Goal: Task Accomplishment & Management: Manage account settings

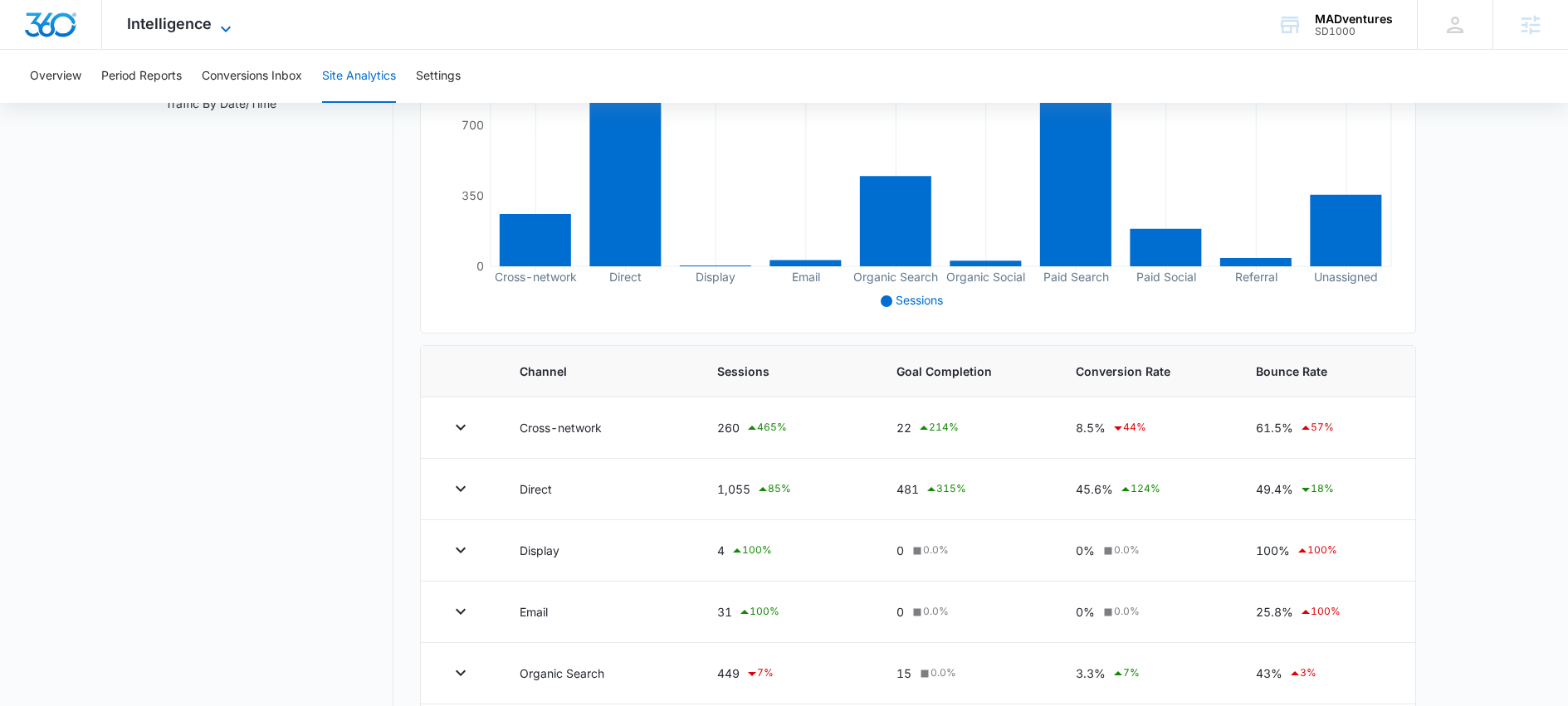
click at [187, 20] on span "Intelligence" at bounding box center [169, 24] width 84 height 18
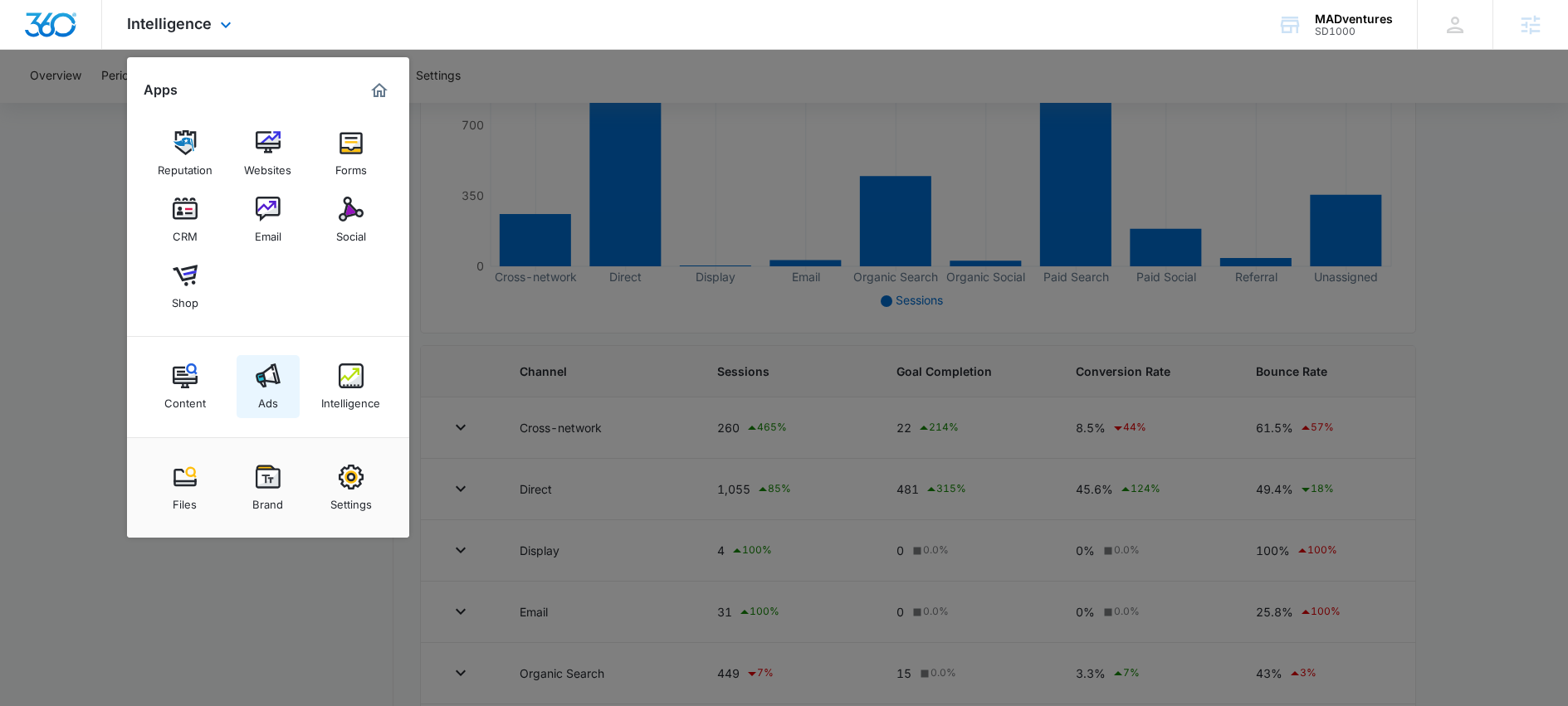
click at [267, 378] on img at bounding box center [268, 376] width 25 height 25
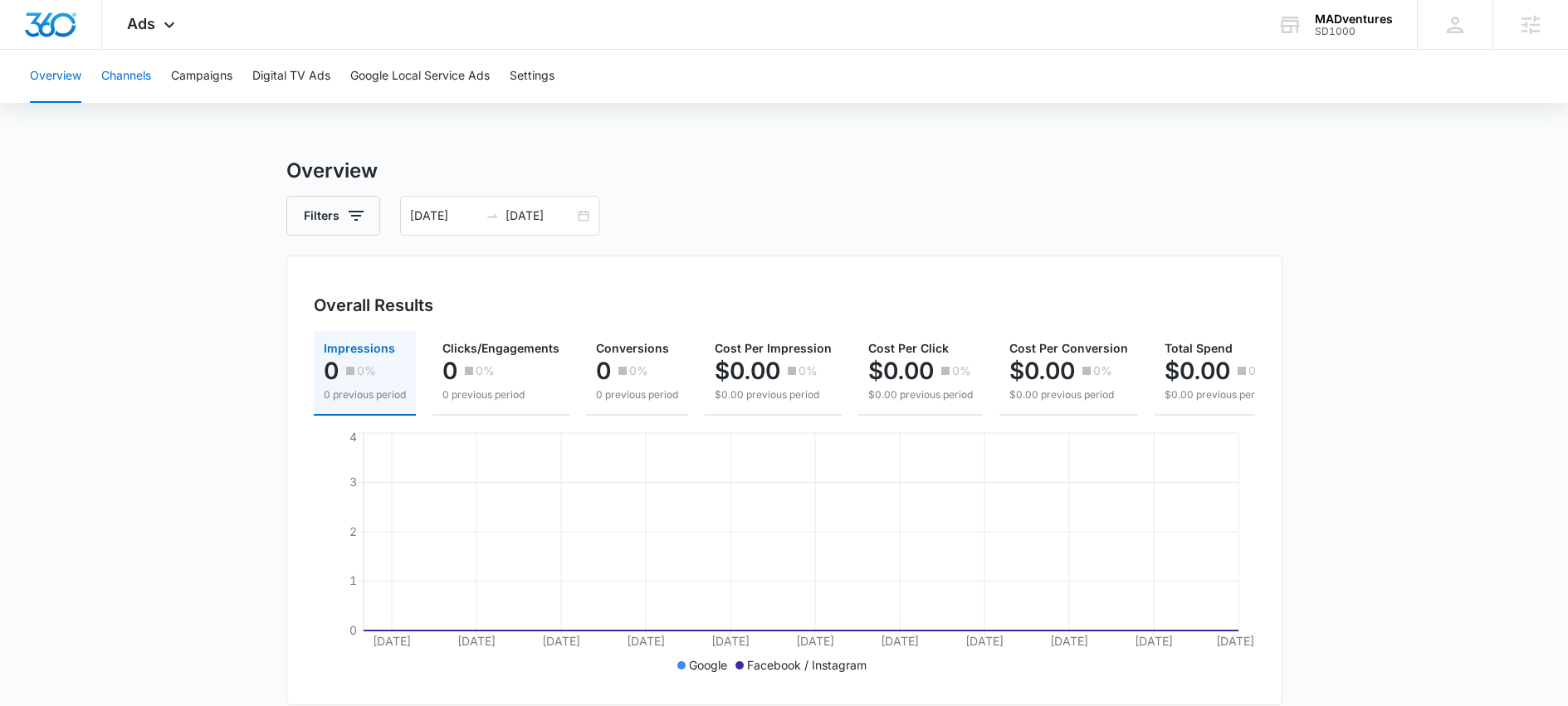
click at [120, 83] on button "Channels" at bounding box center [126, 76] width 50 height 53
click at [211, 70] on button "Campaigns" at bounding box center [202, 76] width 61 height 53
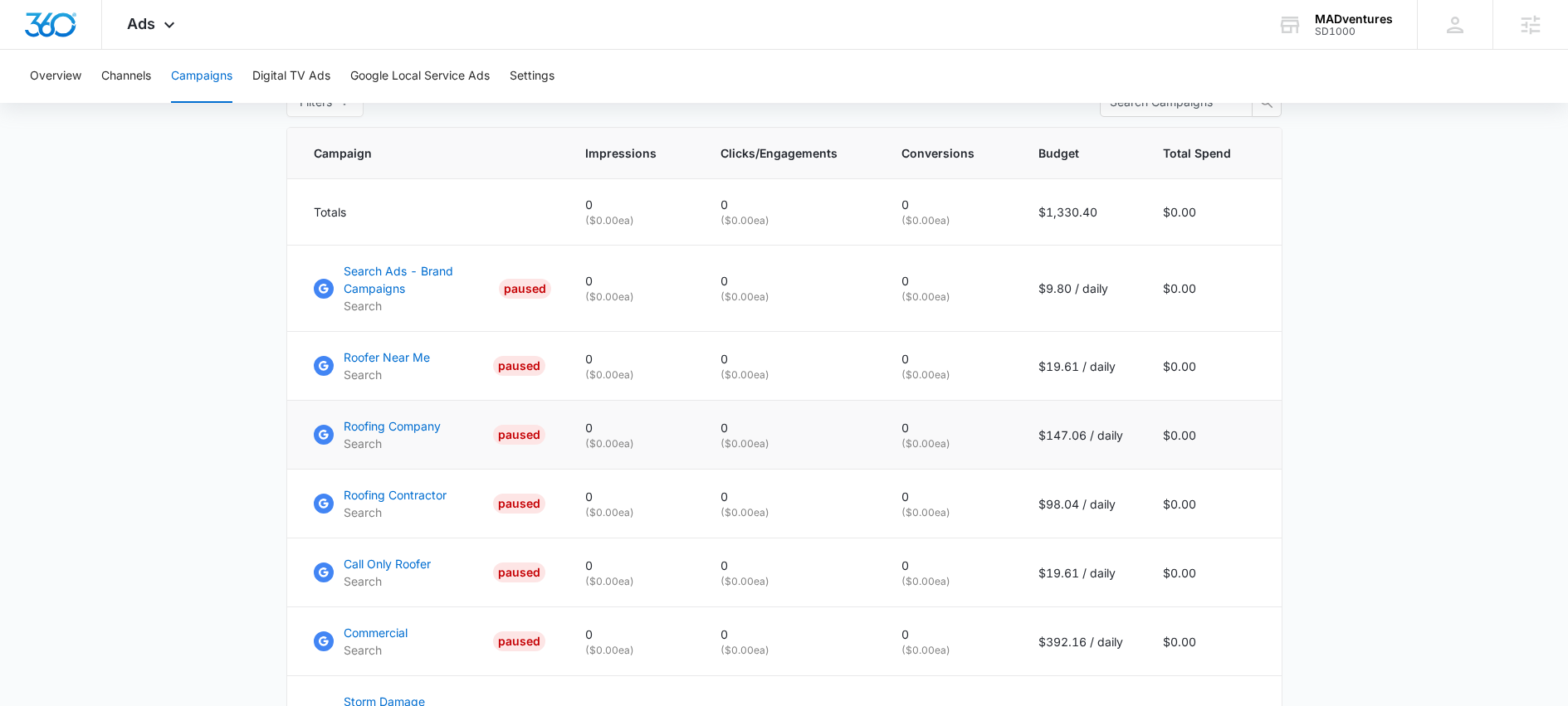
scroll to position [615, 0]
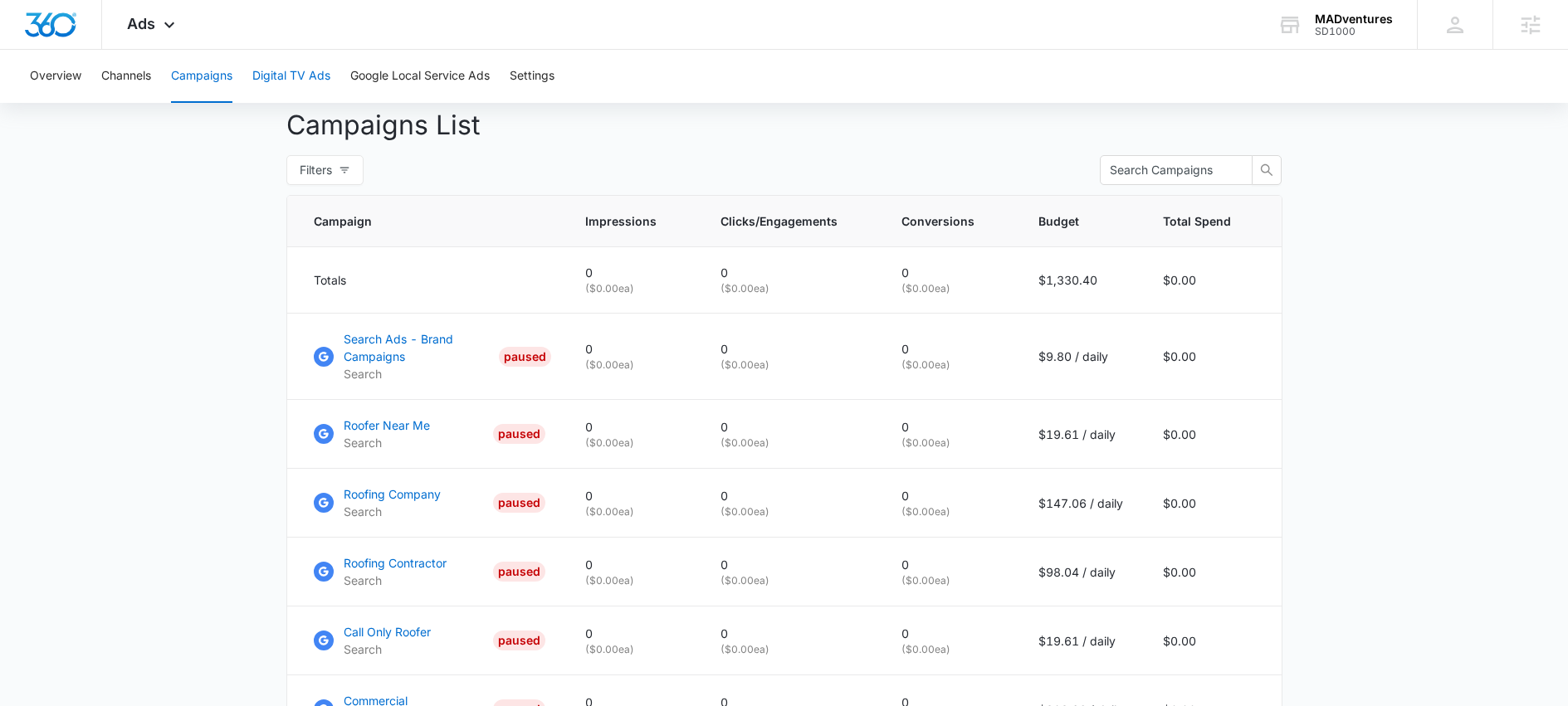
click at [291, 80] on button "Digital TV Ads" at bounding box center [291, 76] width 78 height 53
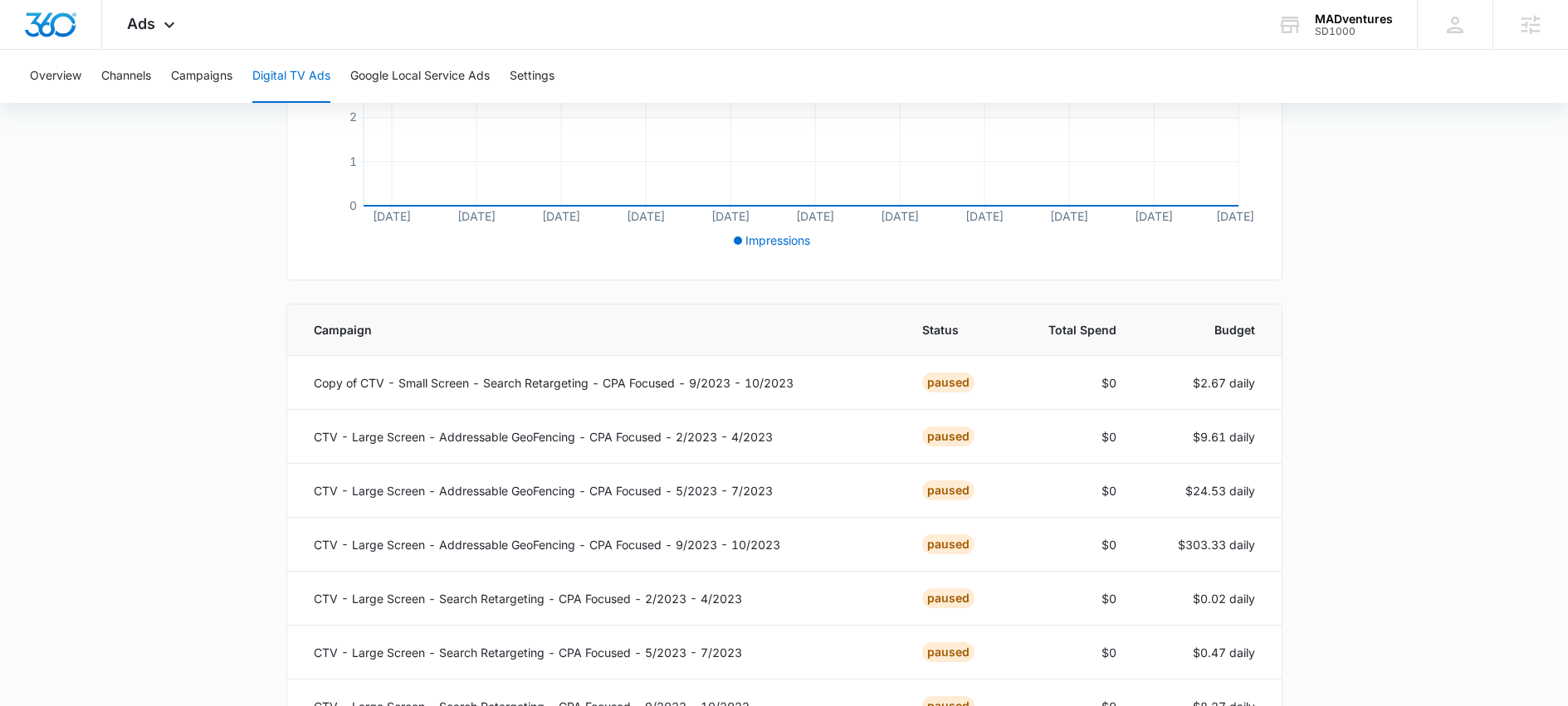
scroll to position [567, 0]
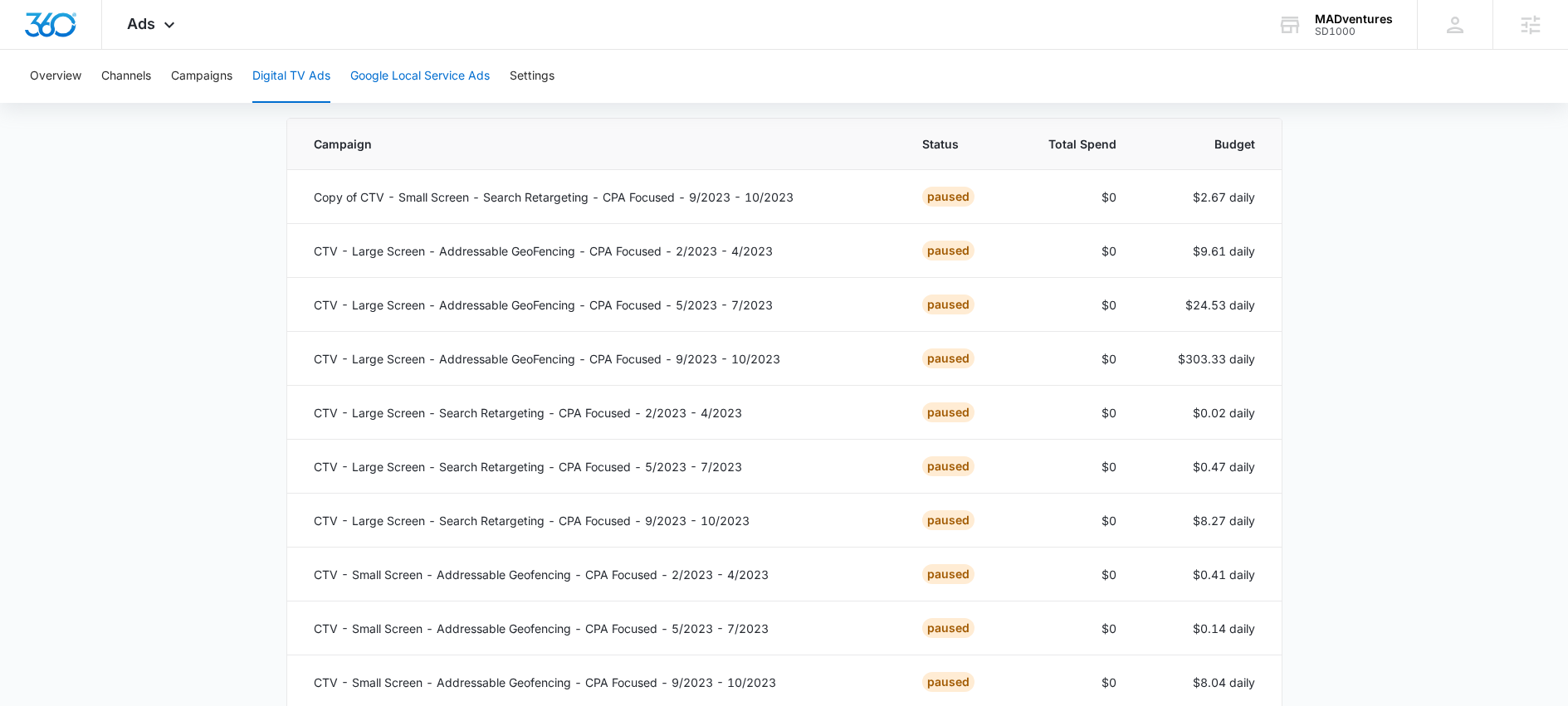
click at [416, 83] on button "Google Local Service Ads" at bounding box center [419, 76] width 139 height 53
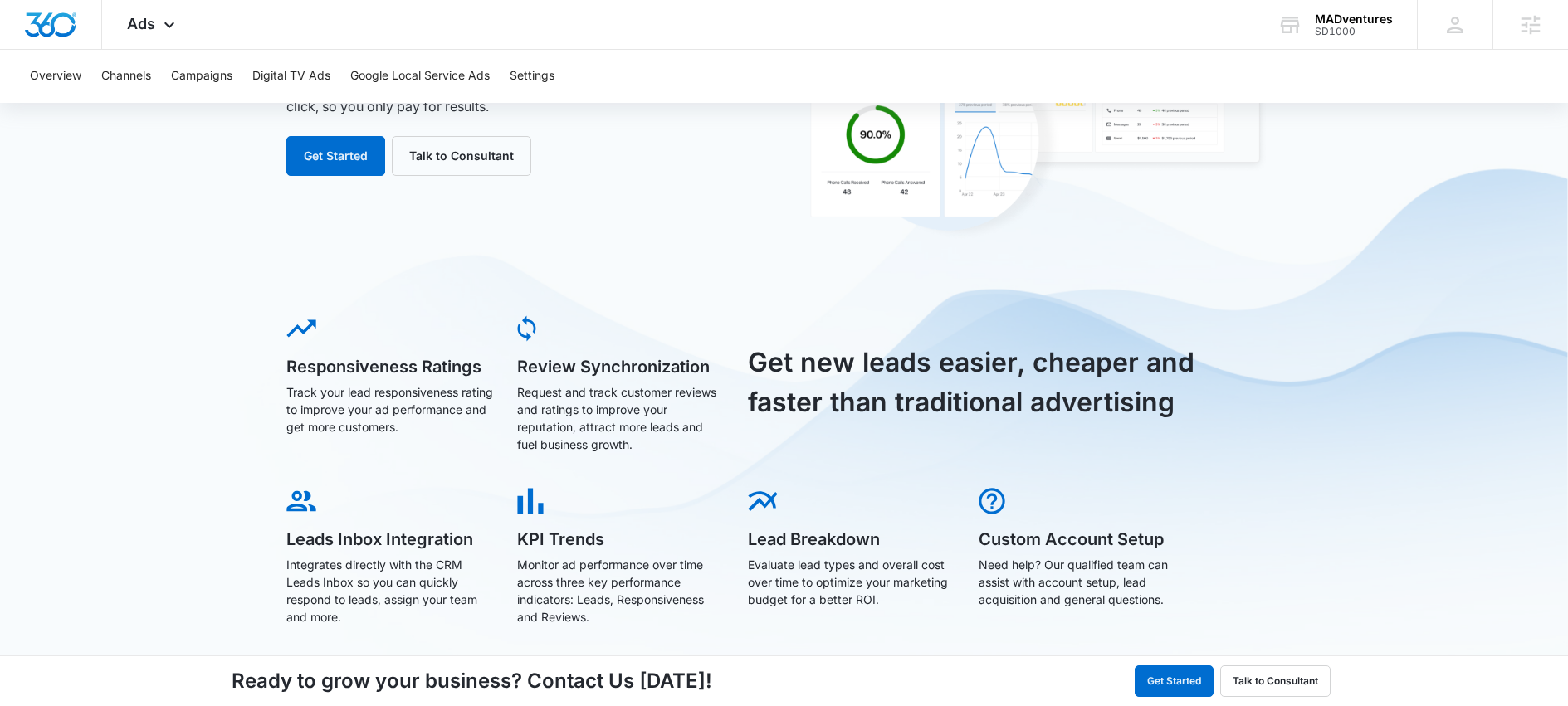
scroll to position [224, 0]
click at [525, 71] on button "Settings" at bounding box center [532, 76] width 44 height 53
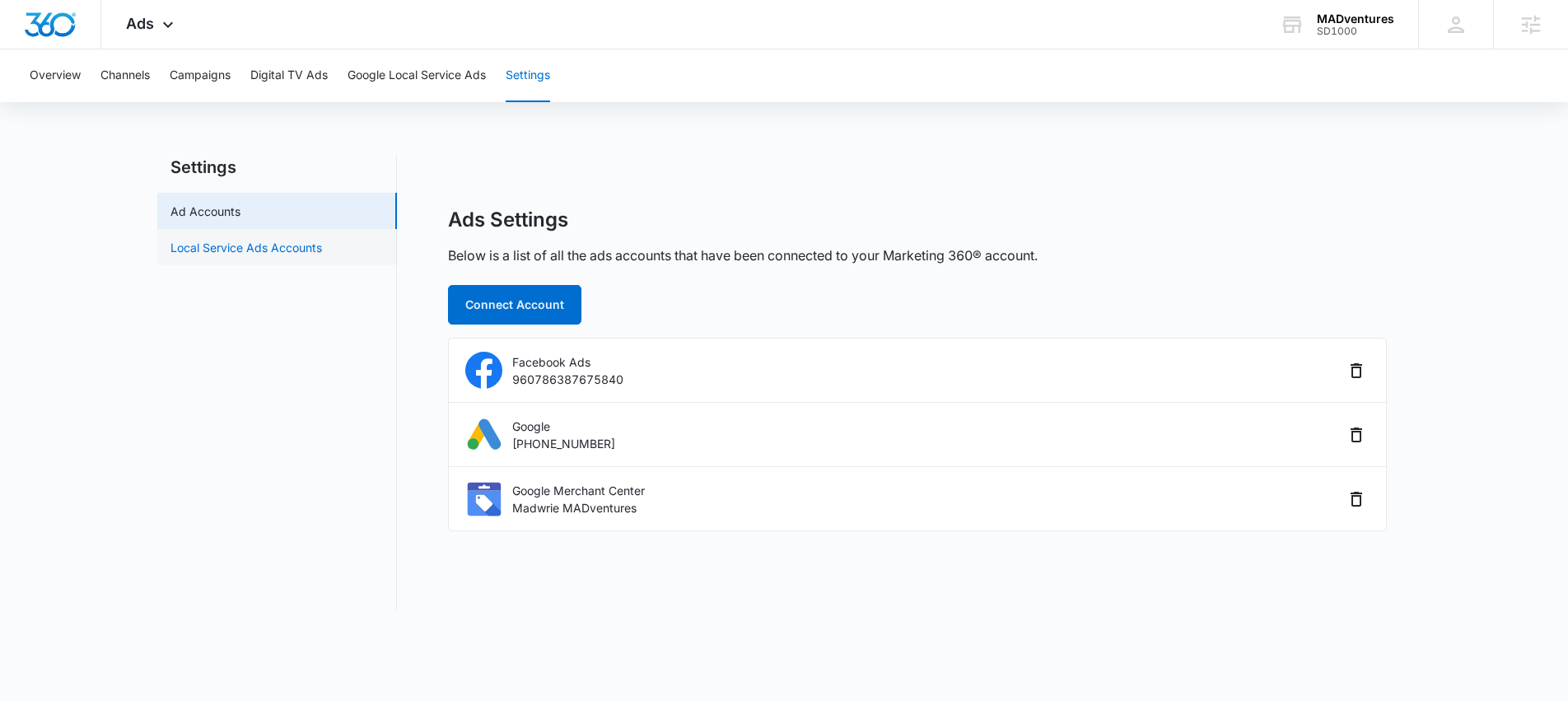
click at [308, 257] on link "Local Service Ads Accounts" at bounding box center [246, 248] width 152 height 18
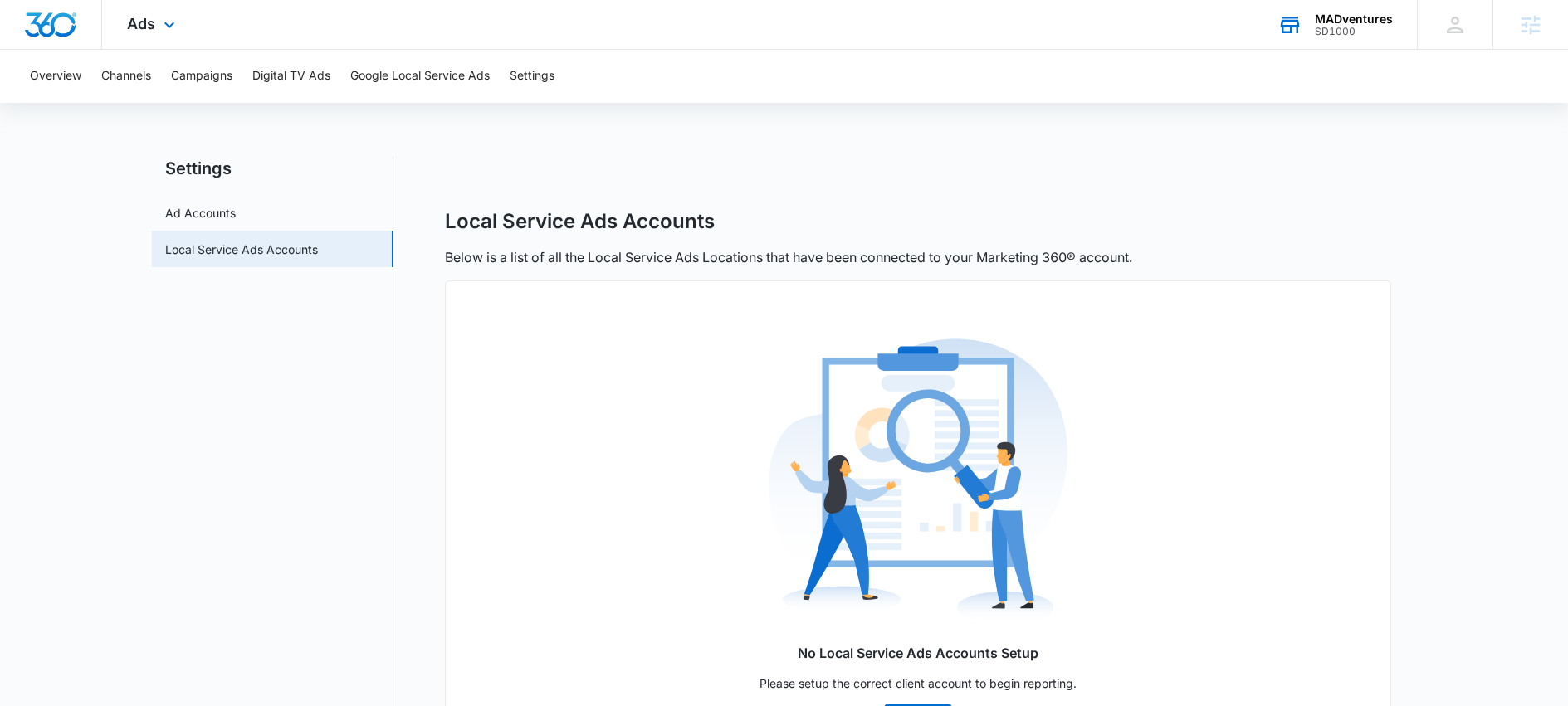
click at [1341, 20] on div "MADventures" at bounding box center [1354, 19] width 78 height 13
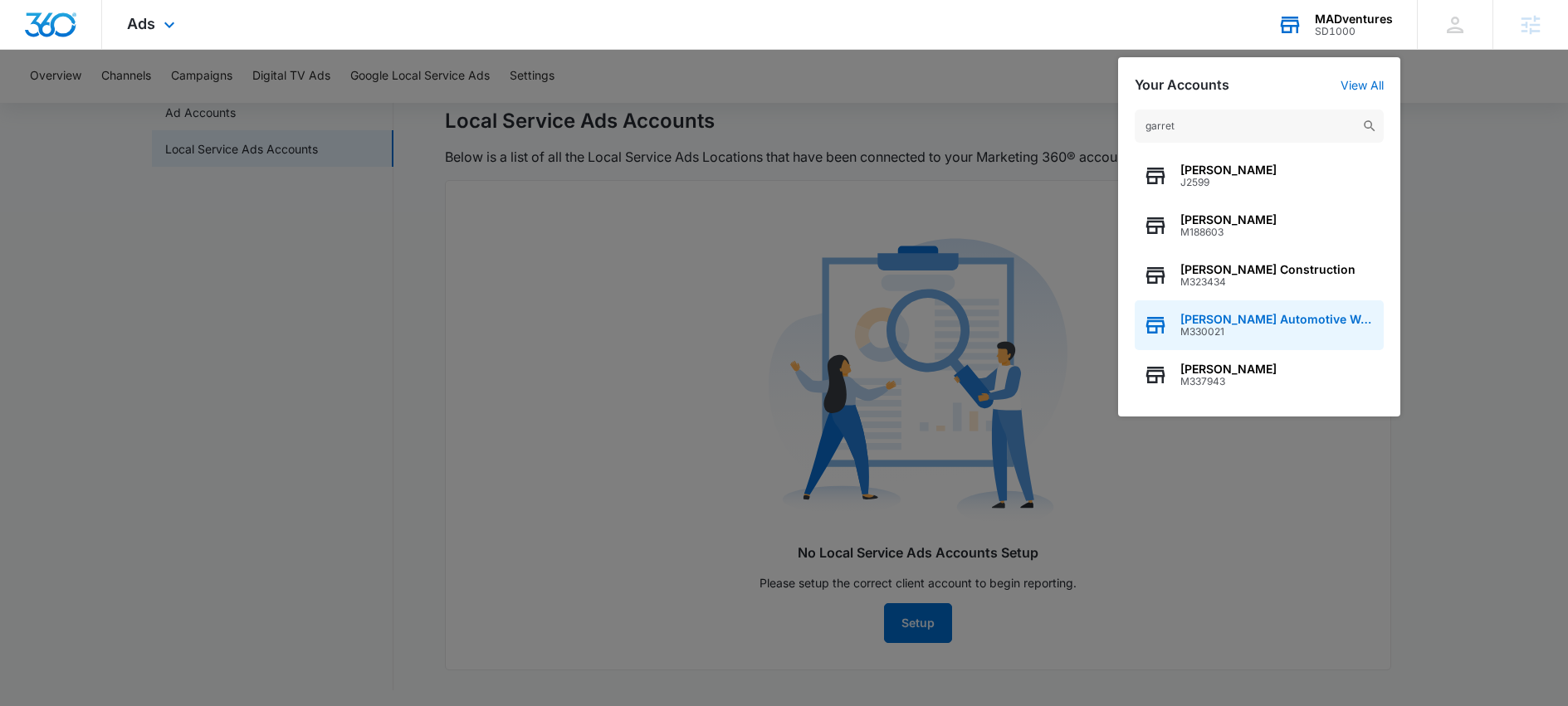
scroll to position [105, 0]
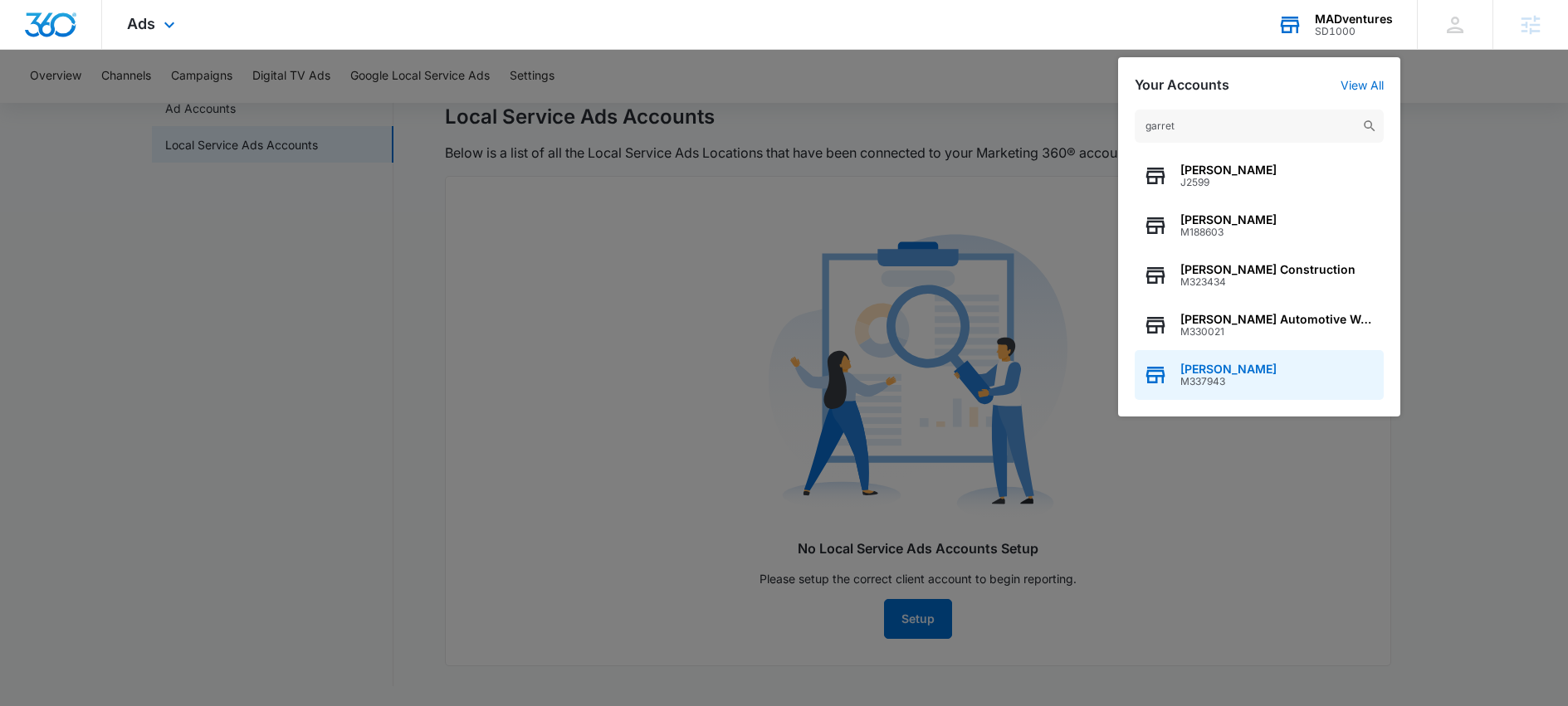
type input "garret"
click at [1279, 376] on div "Garret Durie M337943" at bounding box center [1259, 375] width 249 height 50
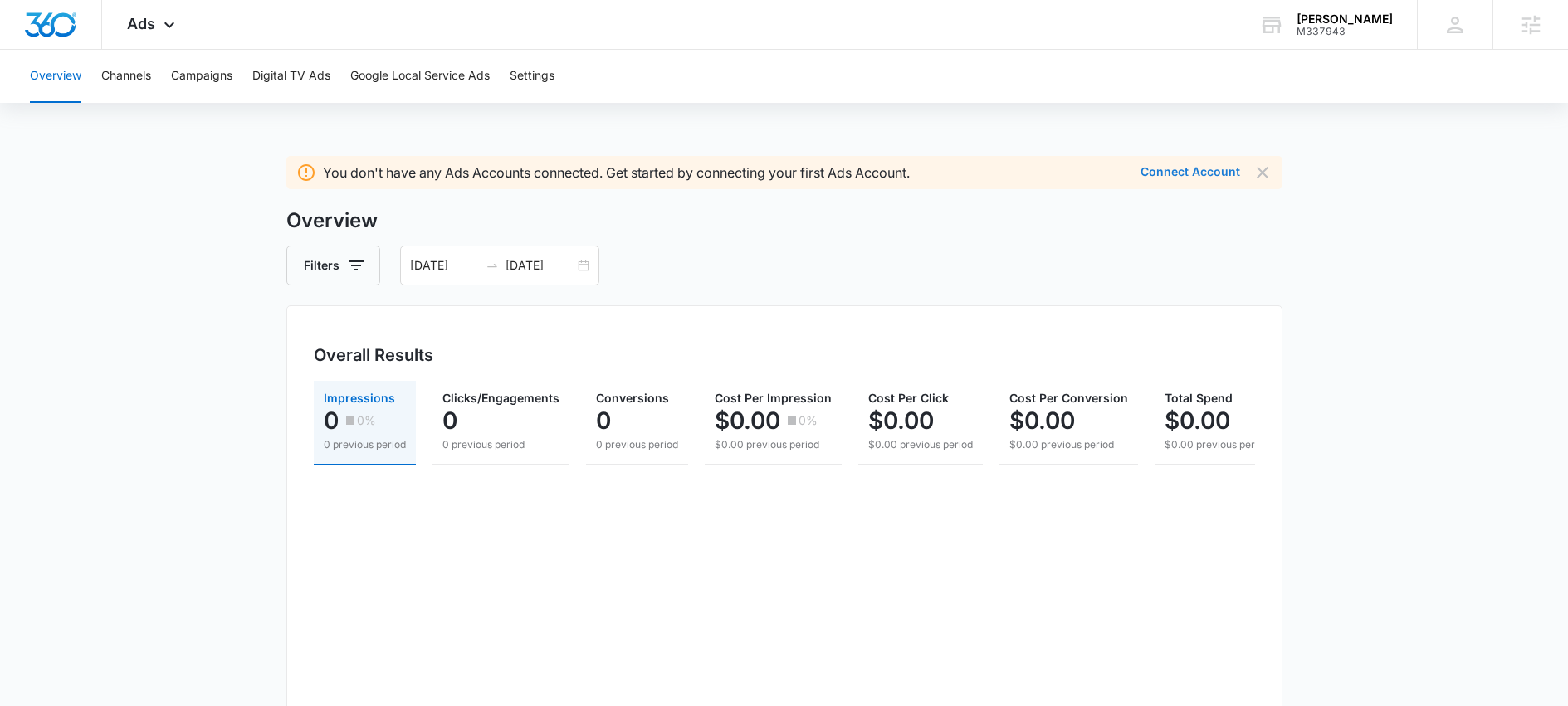
click at [1198, 171] on button "Connect Account" at bounding box center [1190, 171] width 99 height 12
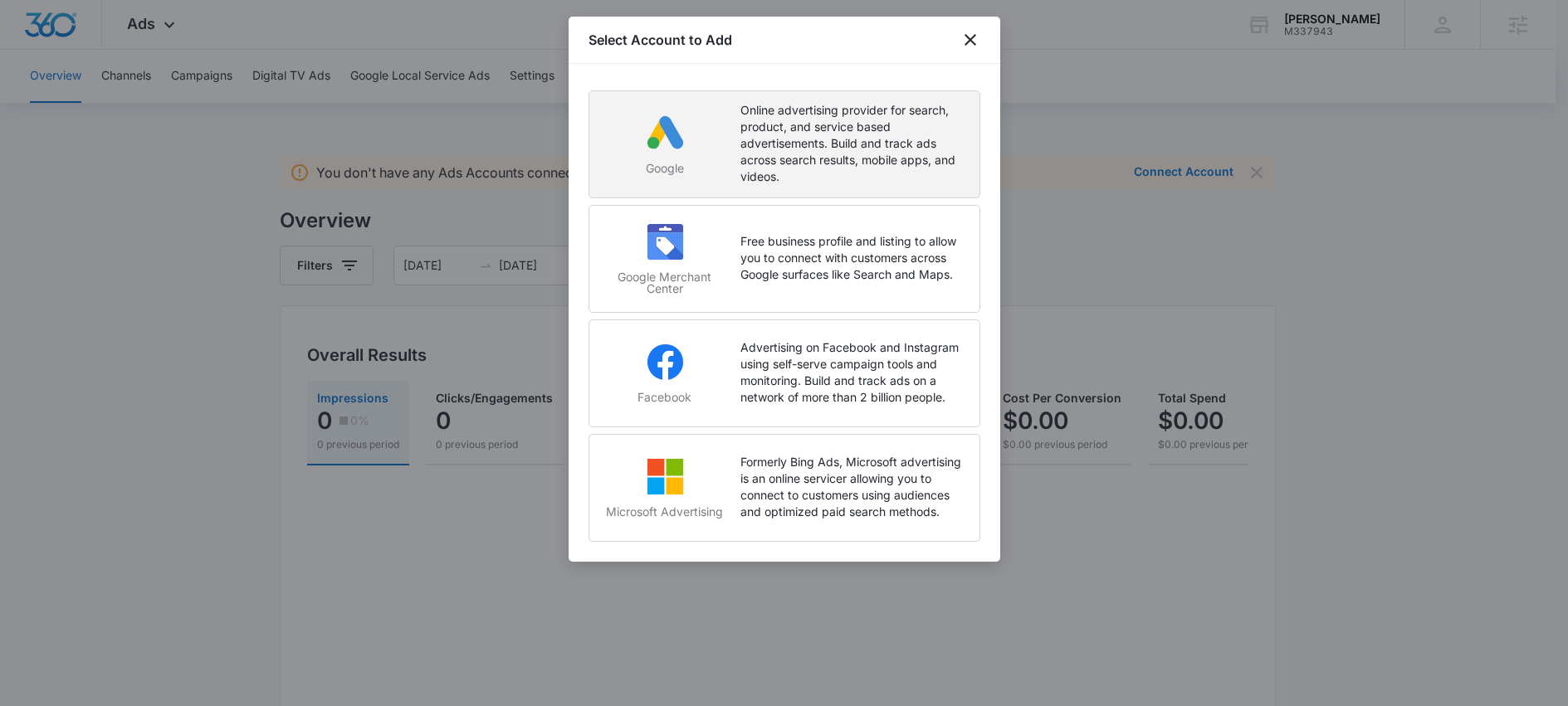
click at [801, 155] on p "Online advertising provider for search, product, and service based advertisemen…" at bounding box center [852, 143] width 222 height 83
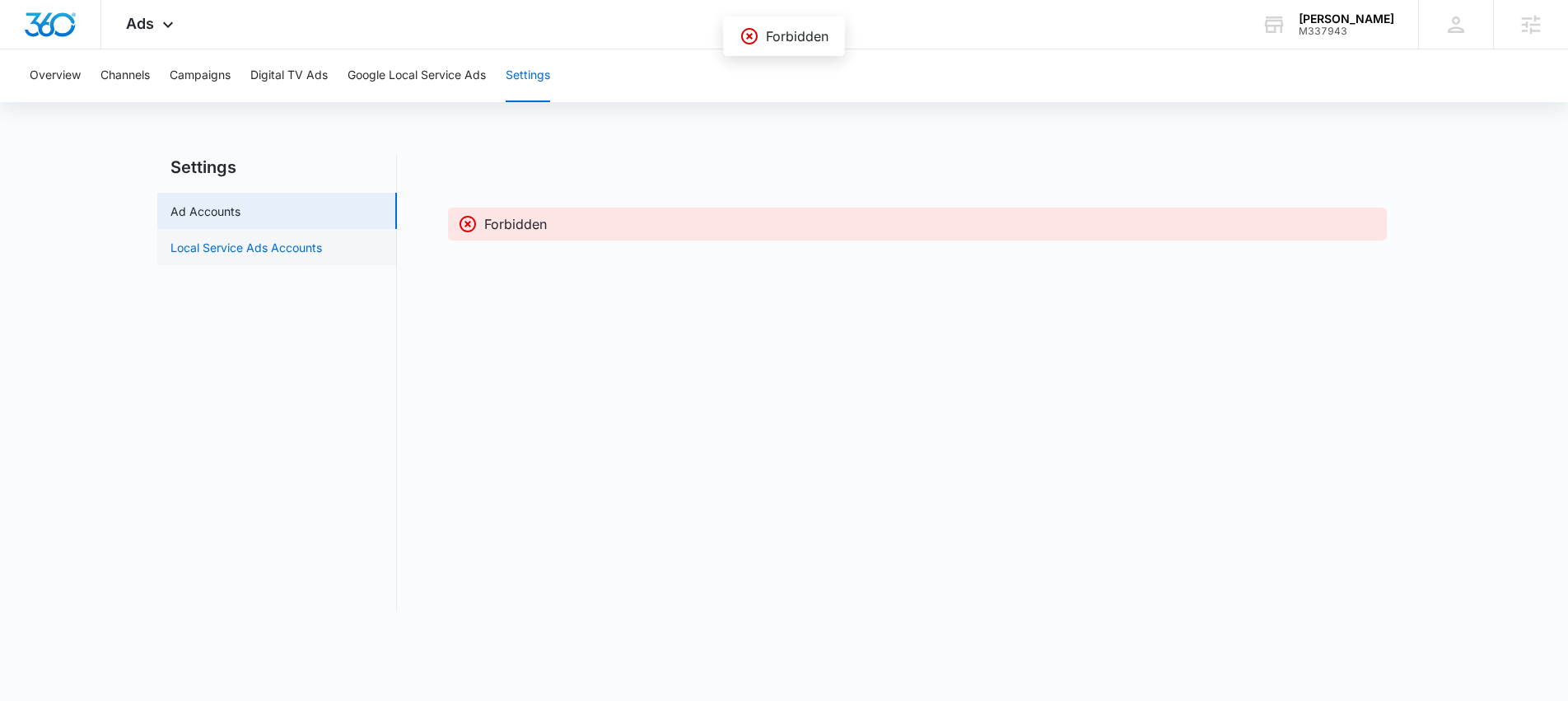
click at [322, 253] on link "Local Service Ads Accounts" at bounding box center [246, 248] width 152 height 18
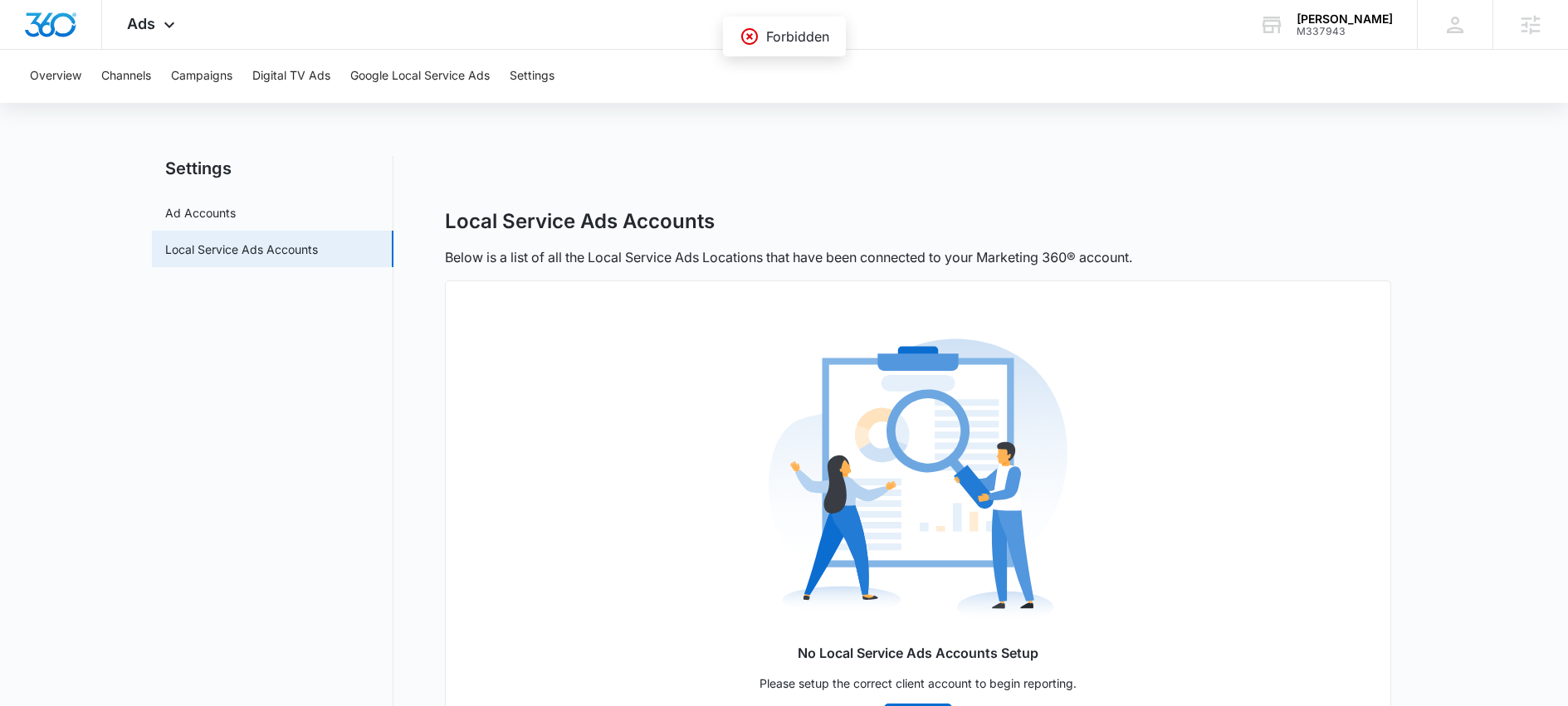
scroll to position [105, 0]
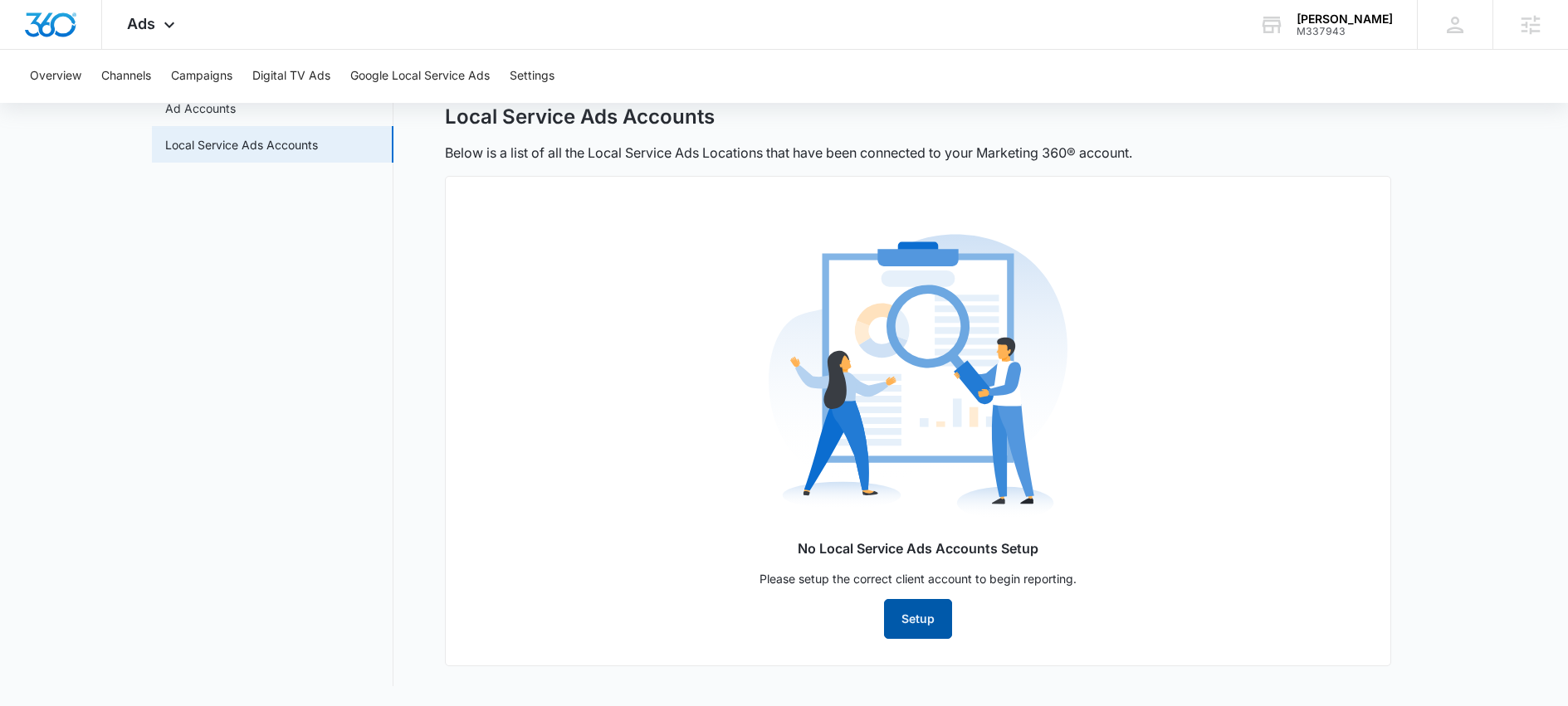
click at [935, 623] on button "Setup" at bounding box center [918, 619] width 68 height 40
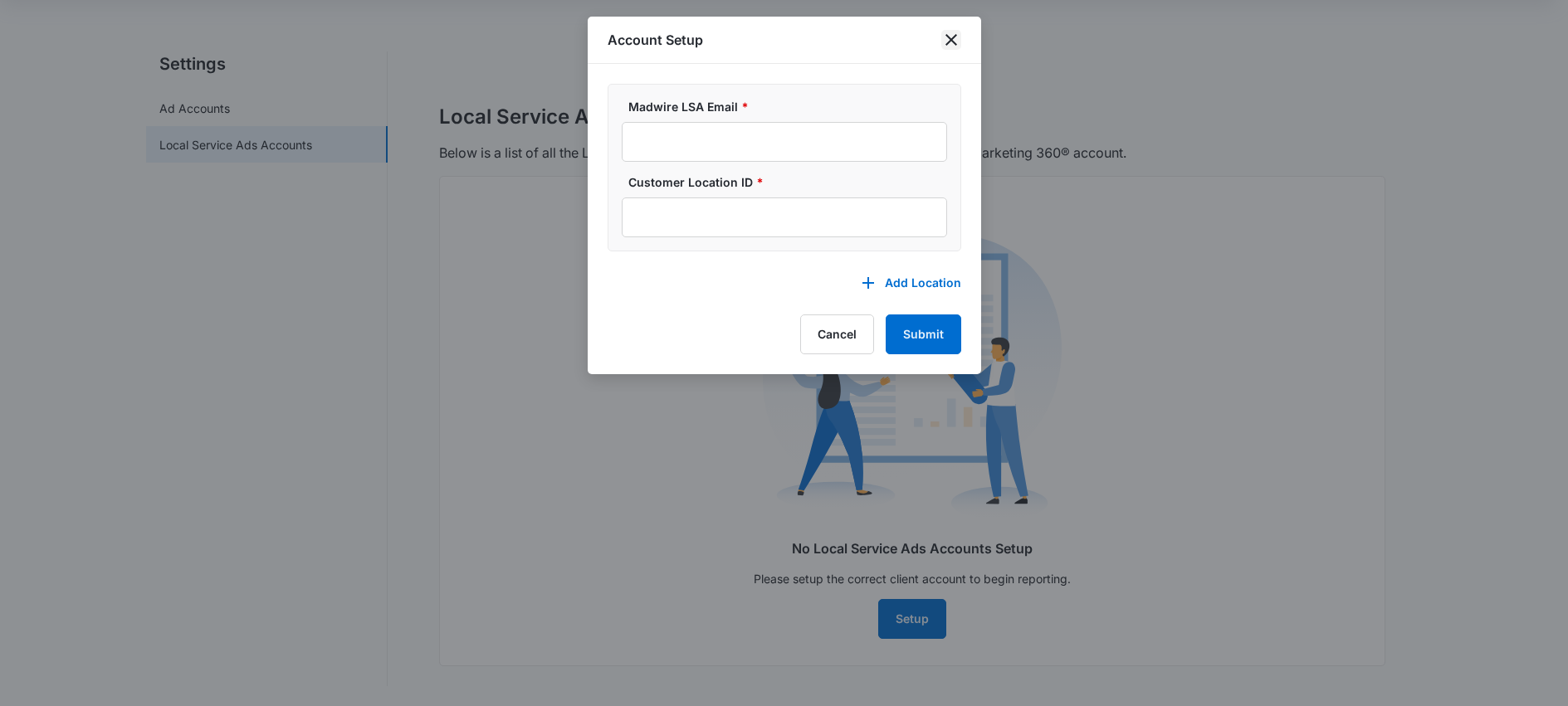
click at [950, 41] on icon "close" at bounding box center [951, 39] width 12 height 12
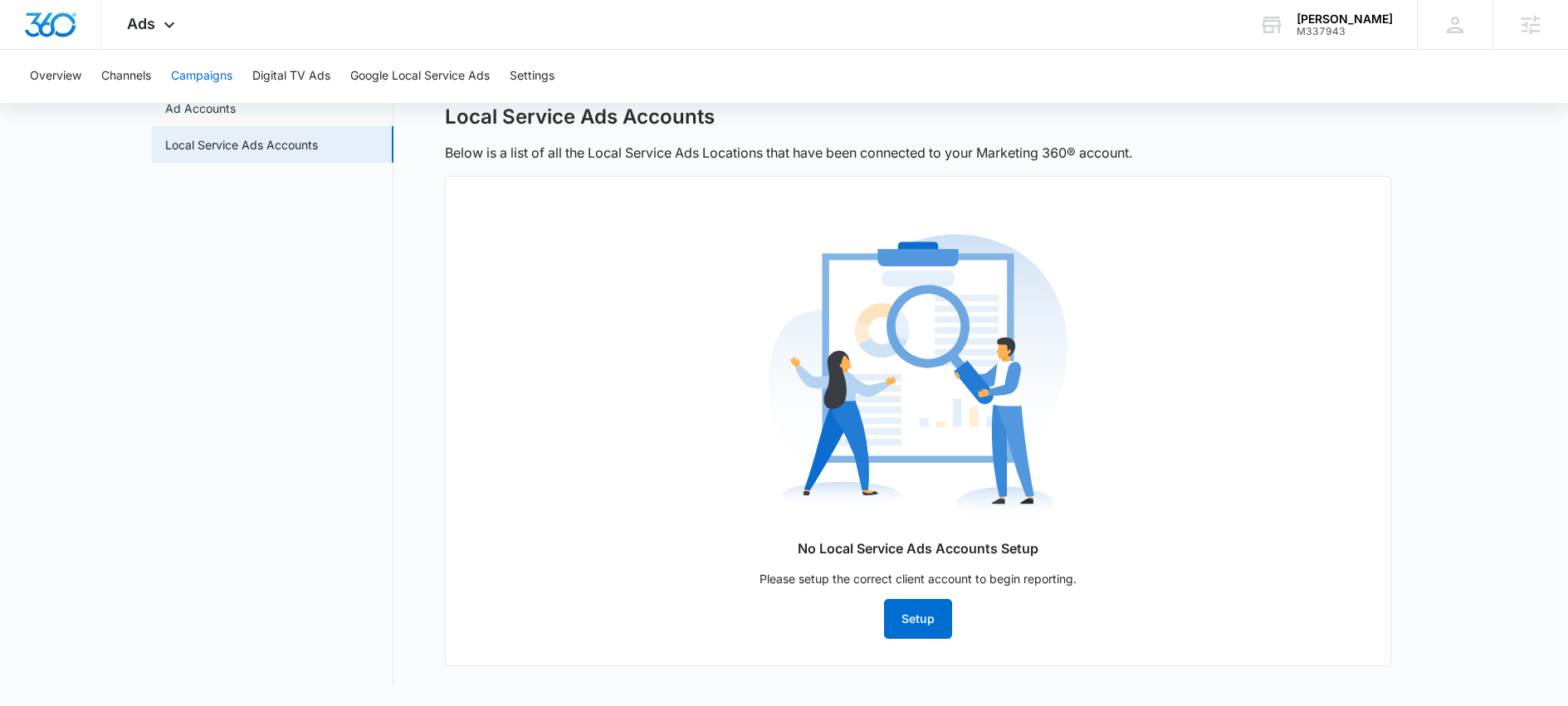
click at [213, 71] on button "Campaigns" at bounding box center [202, 76] width 61 height 53
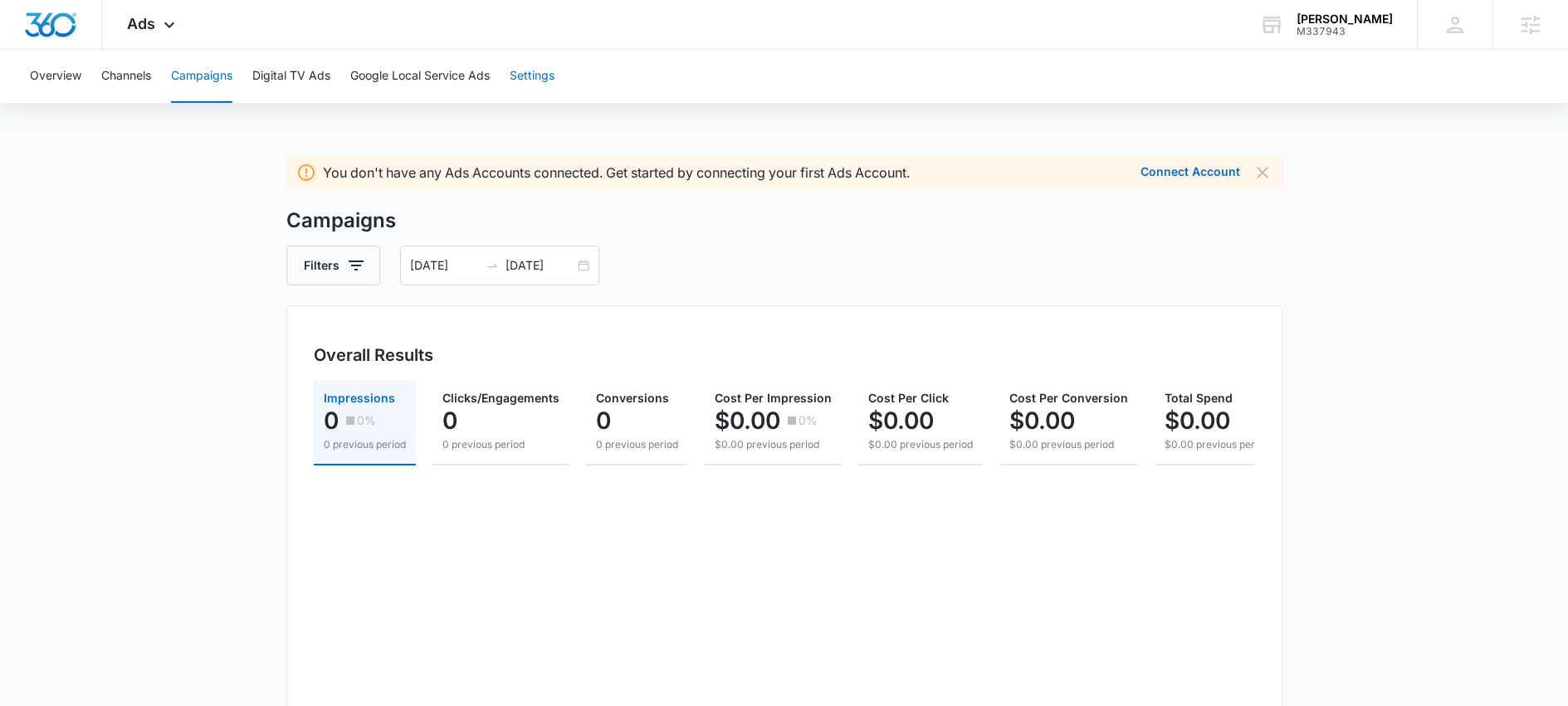
click at [541, 76] on button "Settings" at bounding box center [532, 76] width 44 height 53
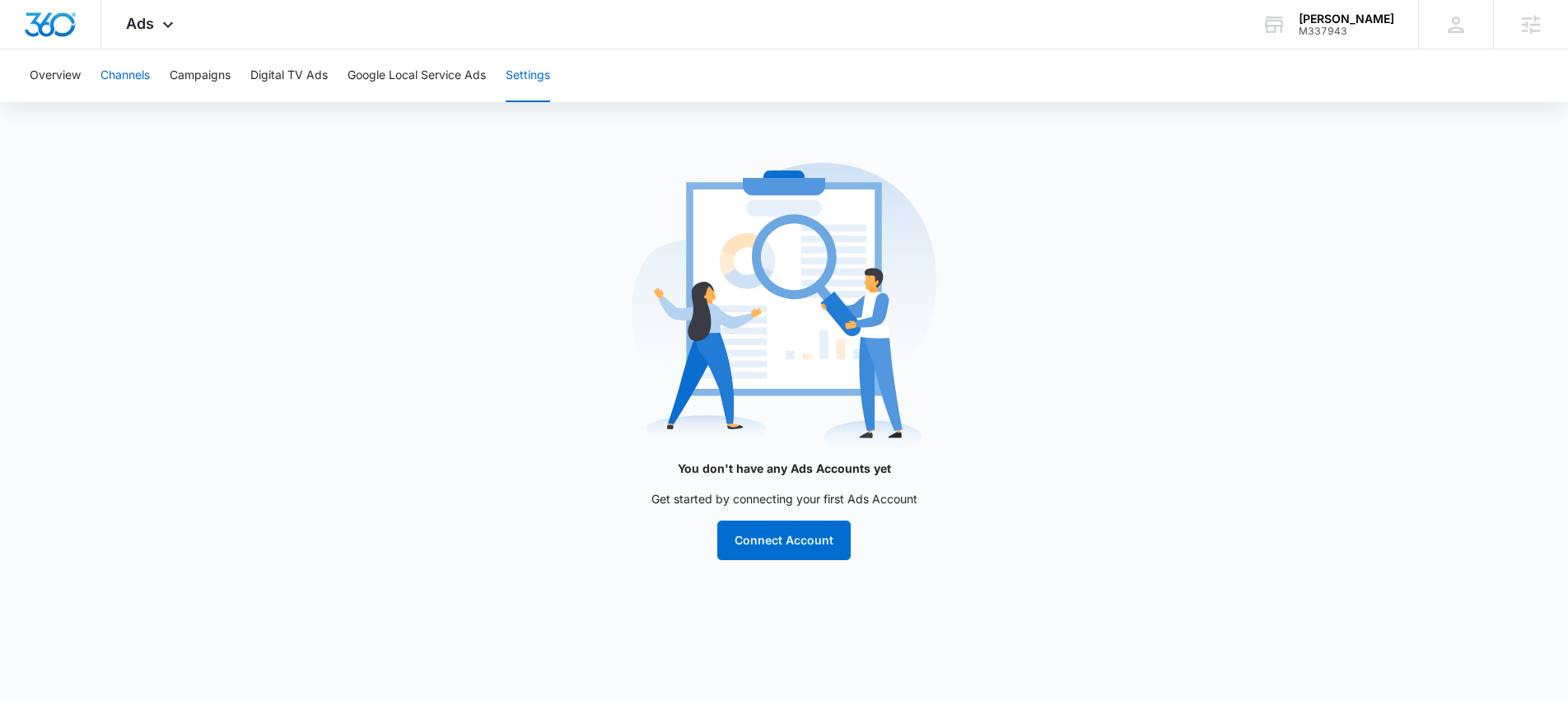
click at [139, 81] on button "Channels" at bounding box center [125, 76] width 49 height 53
